Goal: Navigation & Orientation: Find specific page/section

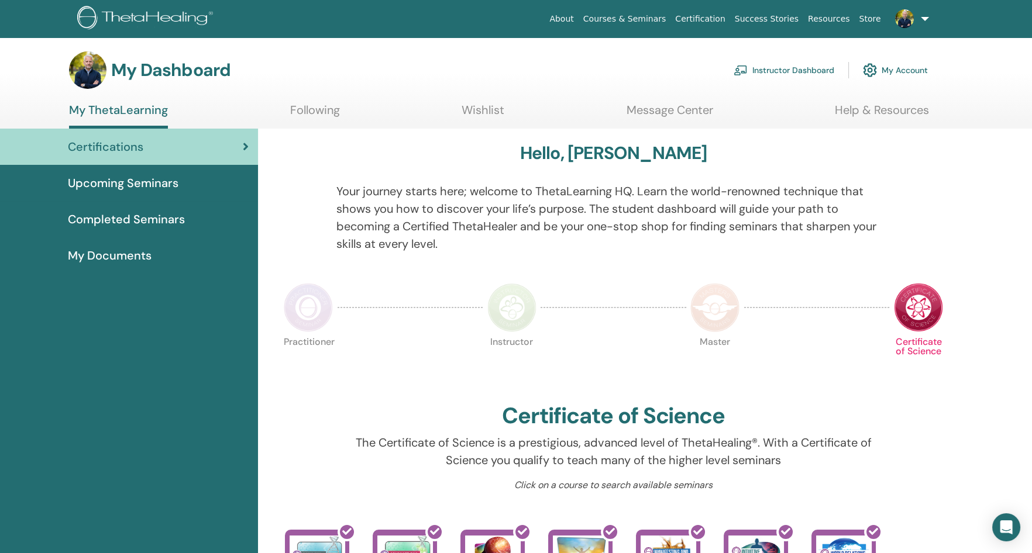
click at [157, 186] on span "Upcoming Seminars" at bounding box center [123, 183] width 111 height 18
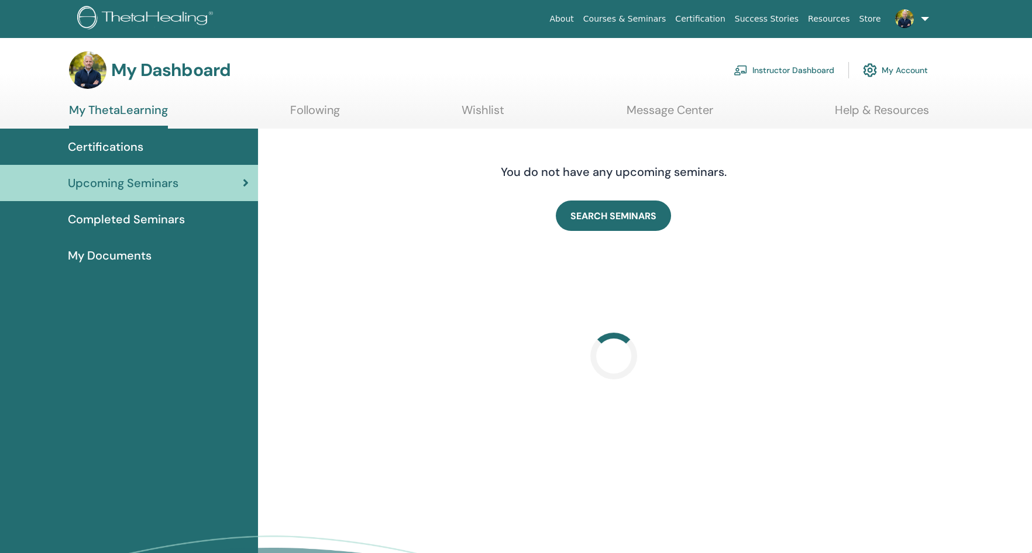
click at [792, 73] on link "Instructor Dashboard" at bounding box center [784, 70] width 101 height 26
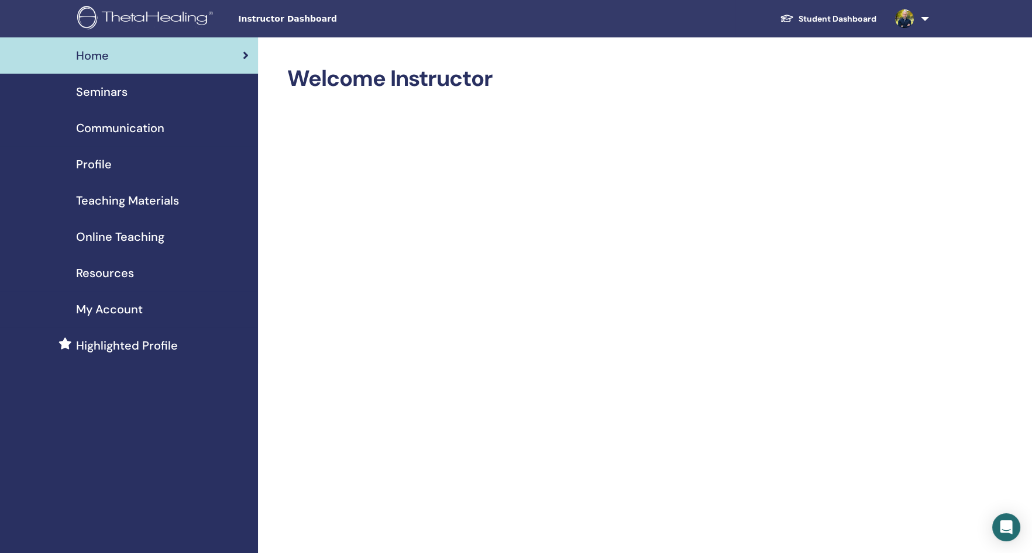
click at [924, 20] on link at bounding box center [910, 18] width 48 height 37
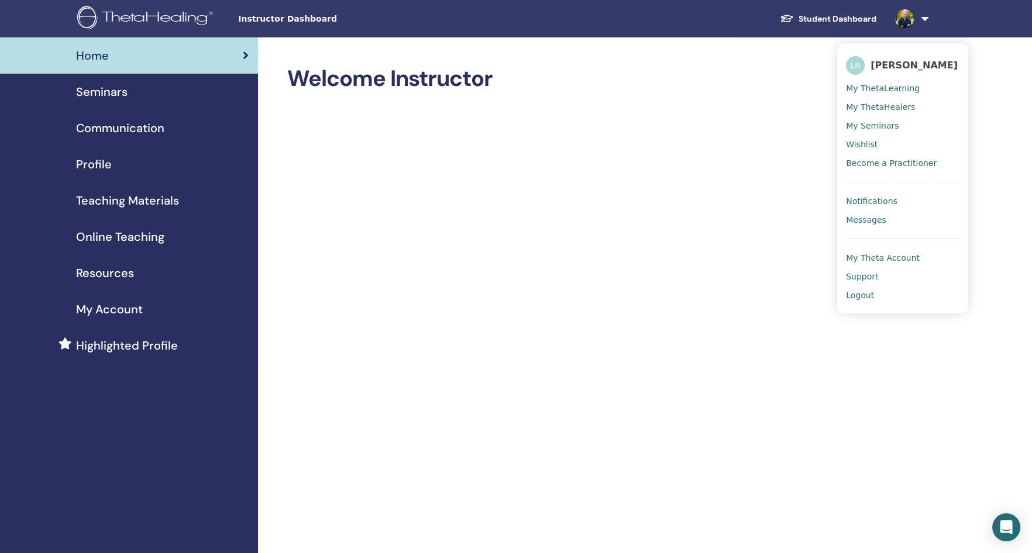
click at [705, 19] on div "Student Dashboard LR Laszlo Rem My ThetaLearning My ThetaHealers My Seminars Wi…" at bounding box center [691, 18] width 555 height 37
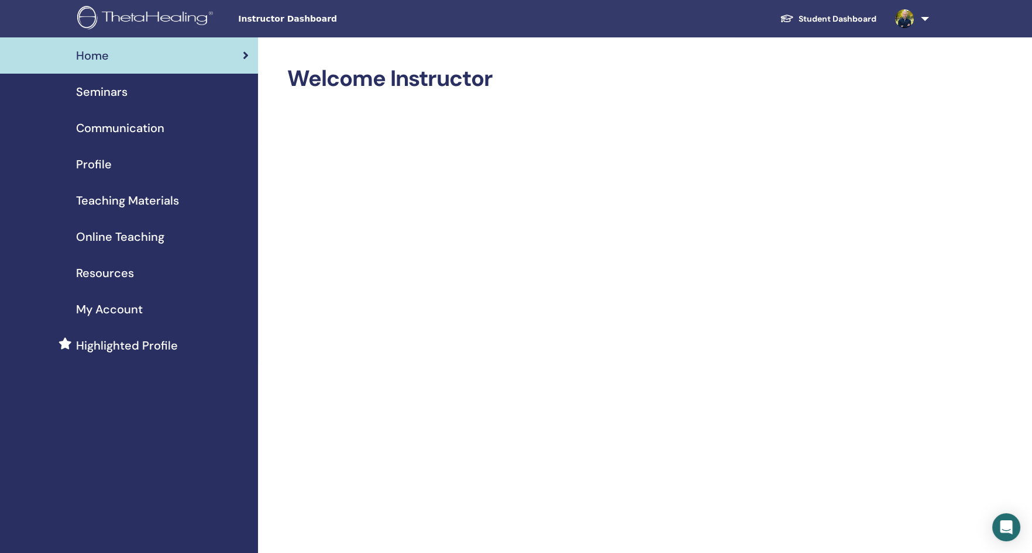
click at [290, 17] on span "Instructor Dashboard" at bounding box center [326, 19] width 176 height 12
click at [298, 17] on span "Instructor Dashboard" at bounding box center [326, 19] width 176 height 12
click at [176, 98] on div "Seminars" at bounding box center [128, 92] width 239 height 18
